Goal: Transaction & Acquisition: Book appointment/travel/reservation

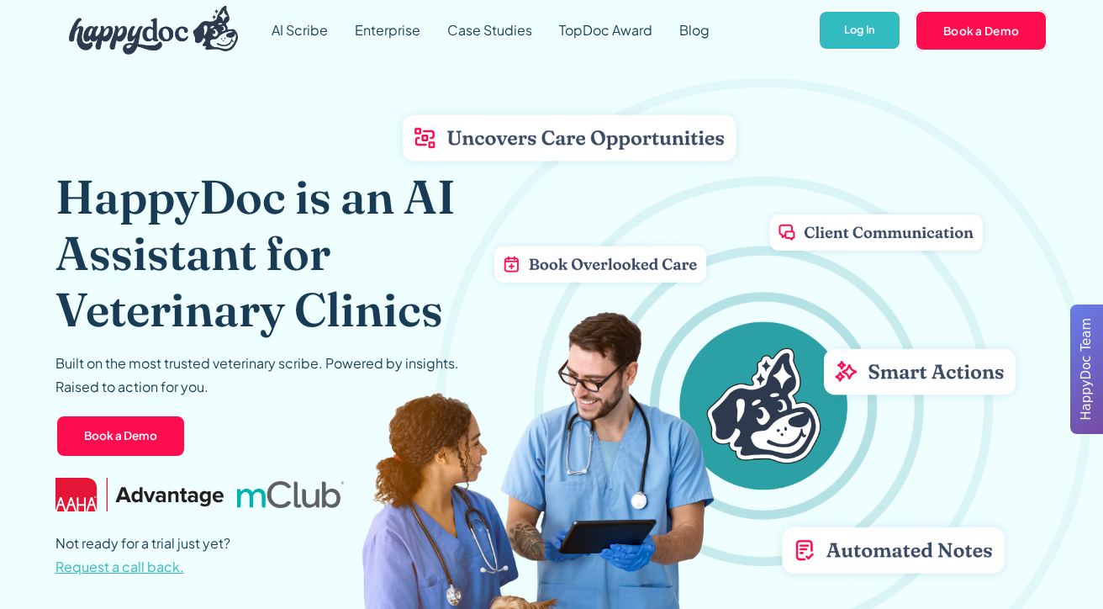
click at [22, 40] on div "AI Scribe Enterprise Case Studies TopDoc Award Blog Log In Book a Demo HappyDoc…" at bounding box center [551, 30] width 1103 height 61
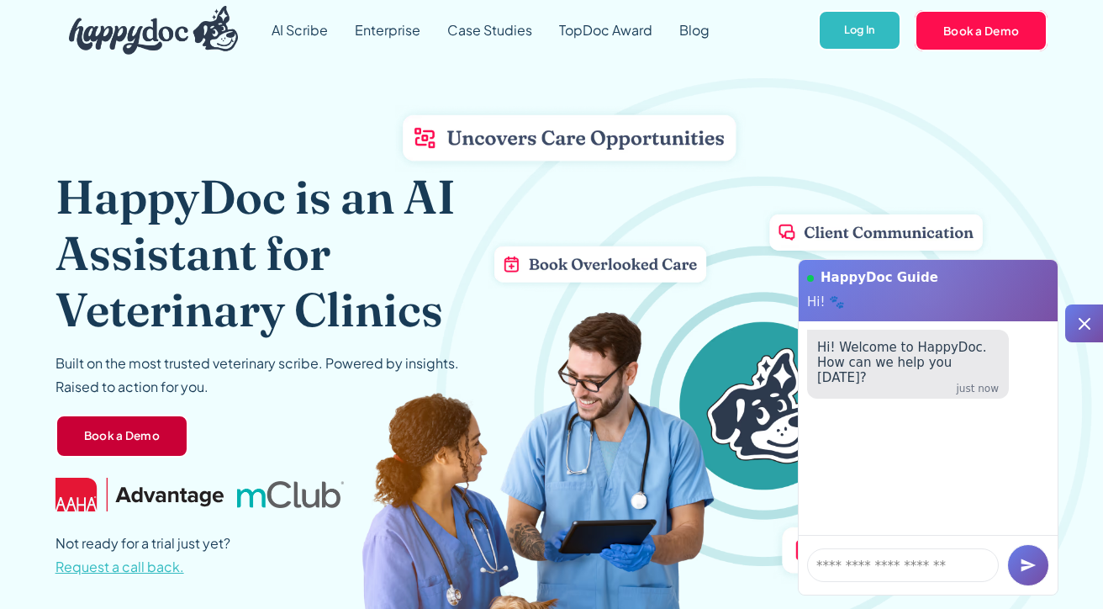
click at [113, 437] on link "Book a Demo" at bounding box center [122, 436] width 134 height 44
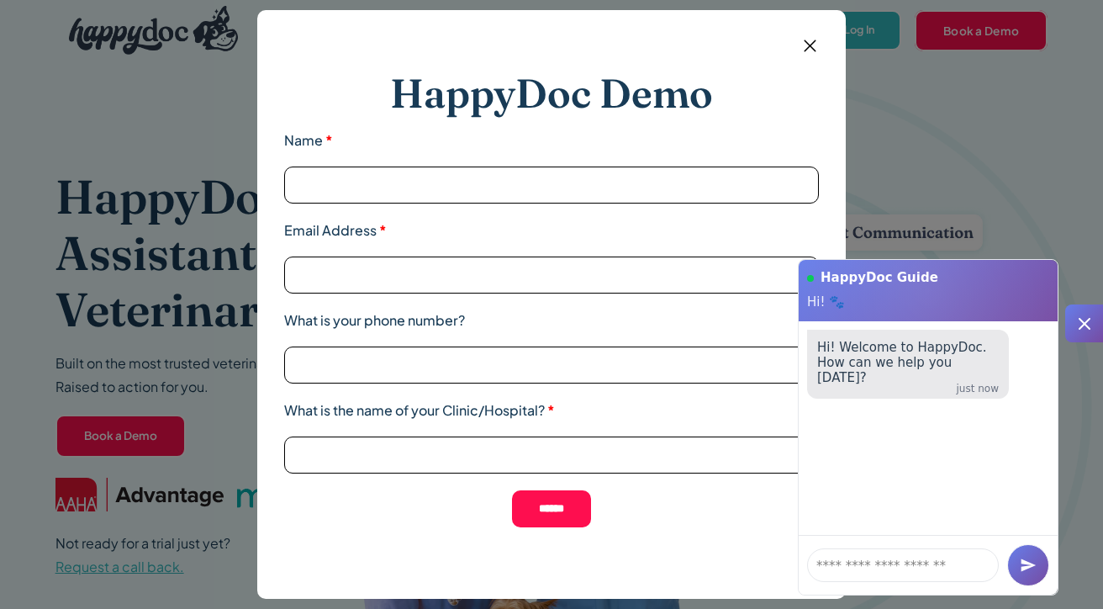
click at [1080, 321] on icon at bounding box center [1085, 324] width 12 height 12
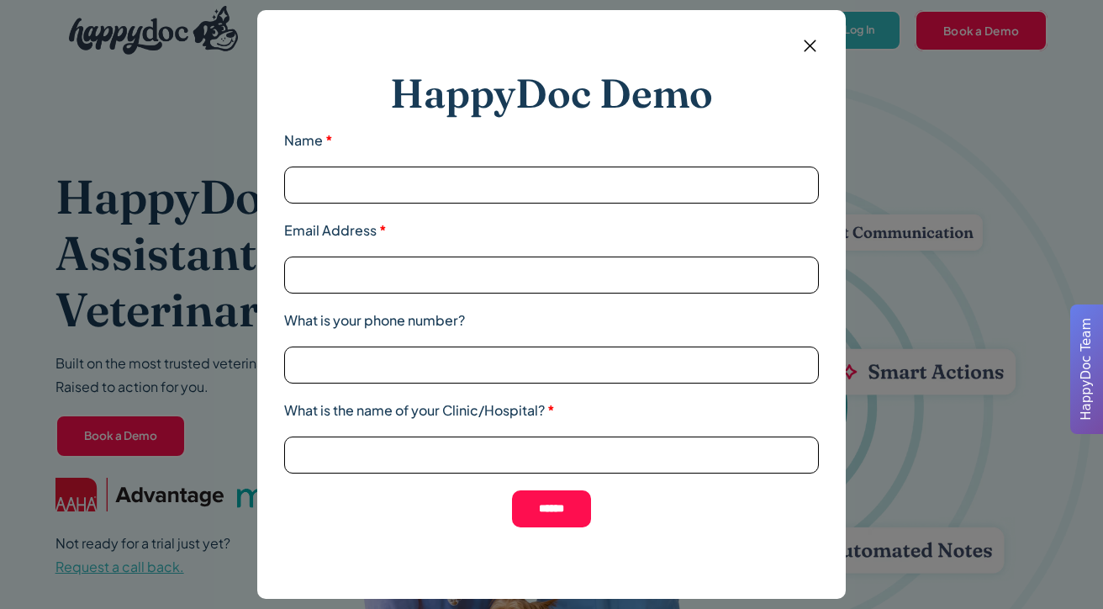
click at [162, 400] on div "HappyDoc Demo Name * Email Address * What is your phone number? What is the nam…" at bounding box center [551, 304] width 1103 height 609
click at [141, 562] on div "HappyDoc Demo Name * Email Address * What is your phone number? What is the nam…" at bounding box center [551, 304] width 1103 height 609
click at [798, 40] on form "HappyDoc Demo Name * Email Address * What is your phone number? What is the nam…" at bounding box center [551, 298] width 535 height 522
click at [808, 41] on img at bounding box center [810, 45] width 21 height 21
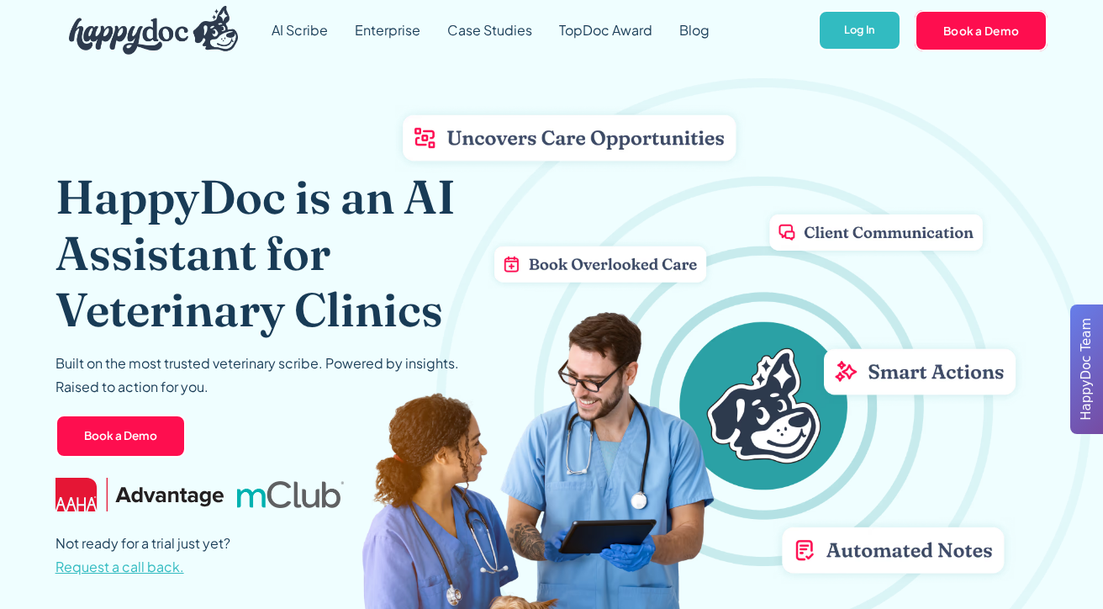
click at [168, 565] on span "Request a call back." at bounding box center [119, 566] width 129 height 18
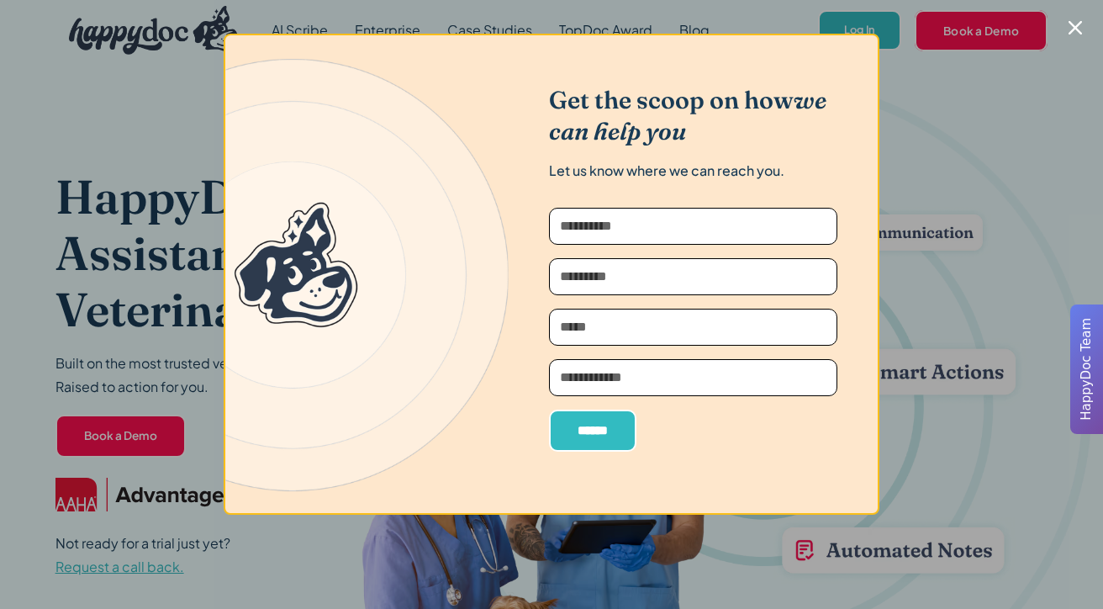
click at [190, 334] on div at bounding box center [551, 304] width 1103 height 609
